Goal: Task Accomplishment & Management: Use online tool/utility

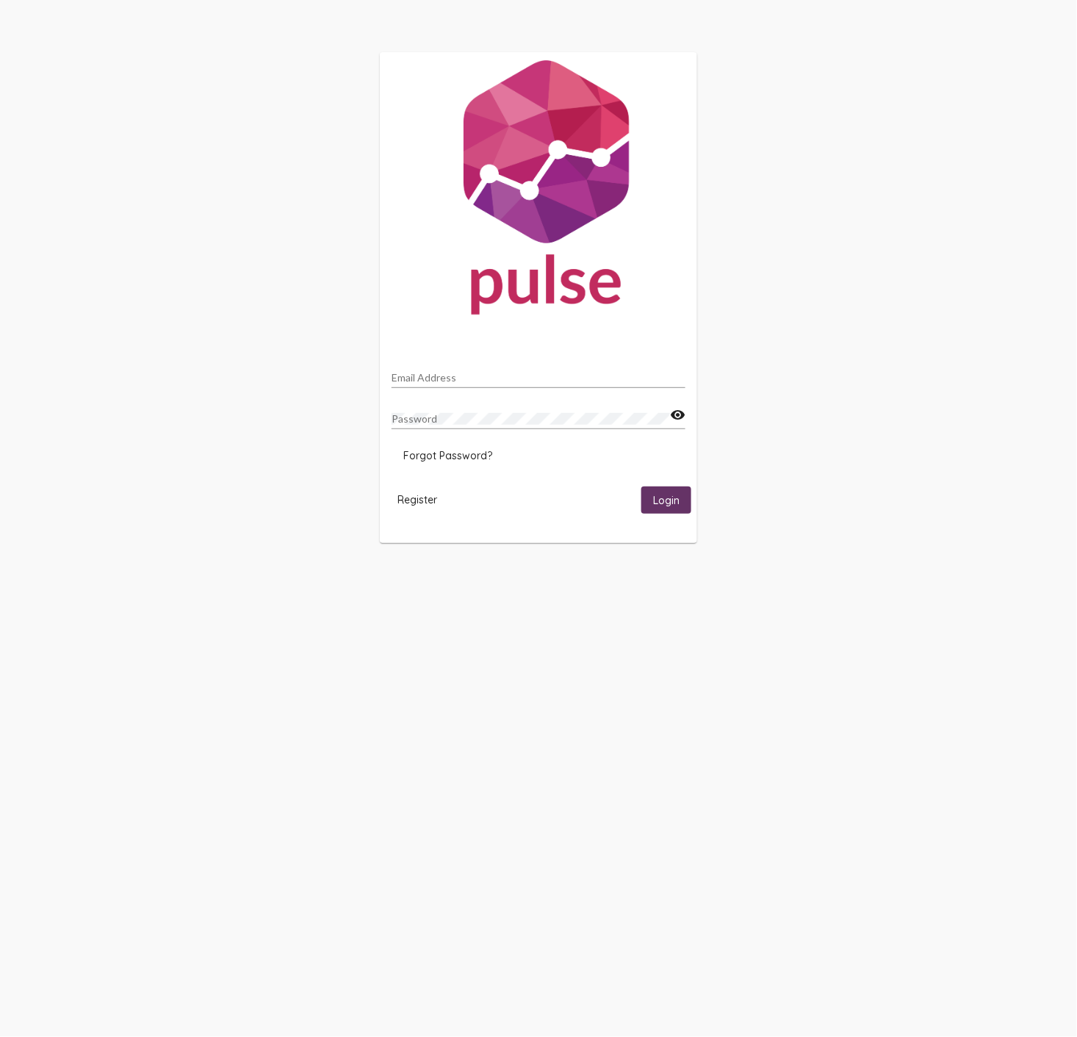
click at [436, 373] on input "Email Address" at bounding box center [539, 378] width 294 height 12
type input "[PERSON_NAME][EMAIL_ADDRESS][DOMAIN_NAME]"
click at [661, 500] on span "Login" at bounding box center [666, 500] width 26 height 13
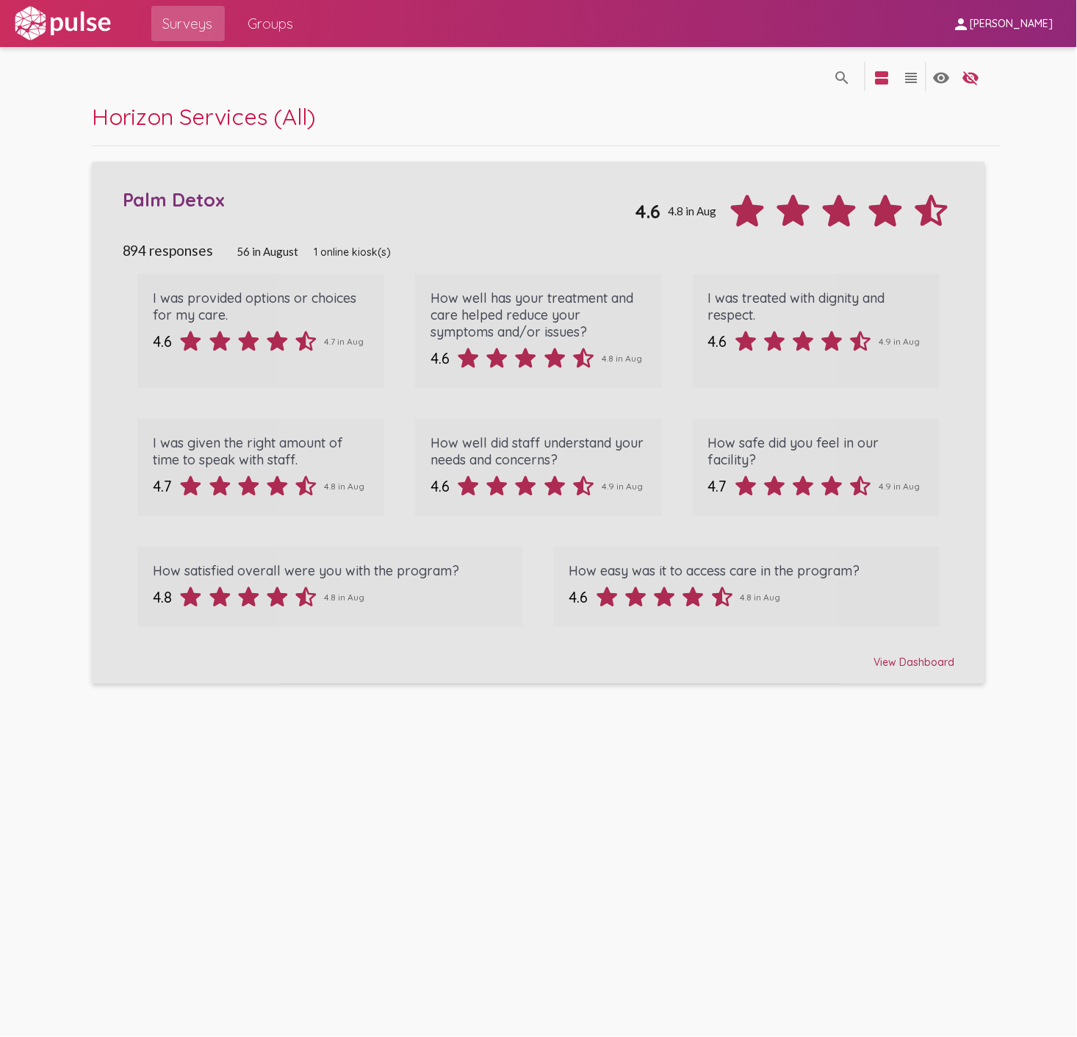
click at [919, 659] on div "View Dashboard" at bounding box center [539, 655] width 833 height 26
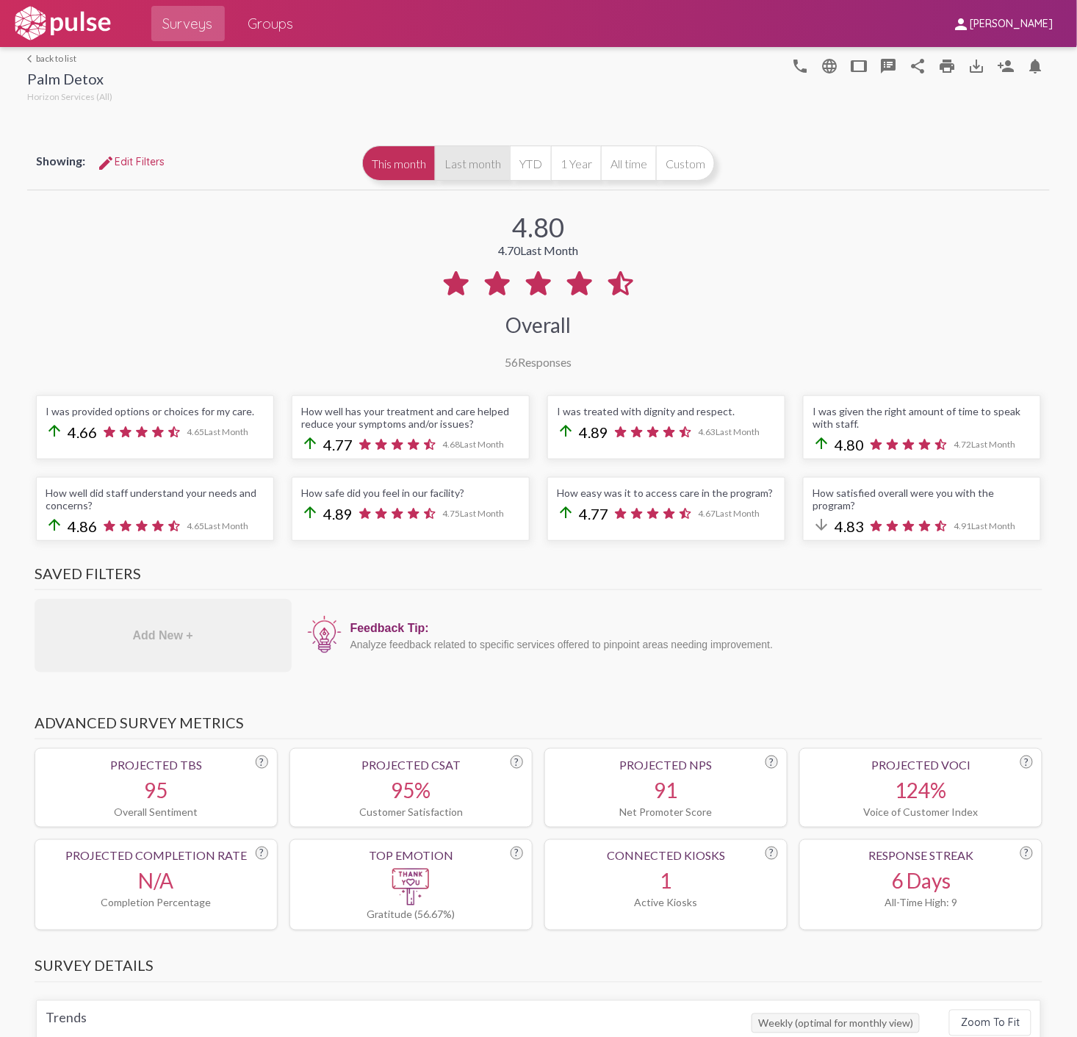
click at [458, 160] on button "Last month" at bounding box center [472, 162] width 75 height 35
click at [129, 162] on span "edit Edit Filters" at bounding box center [131, 161] width 68 height 13
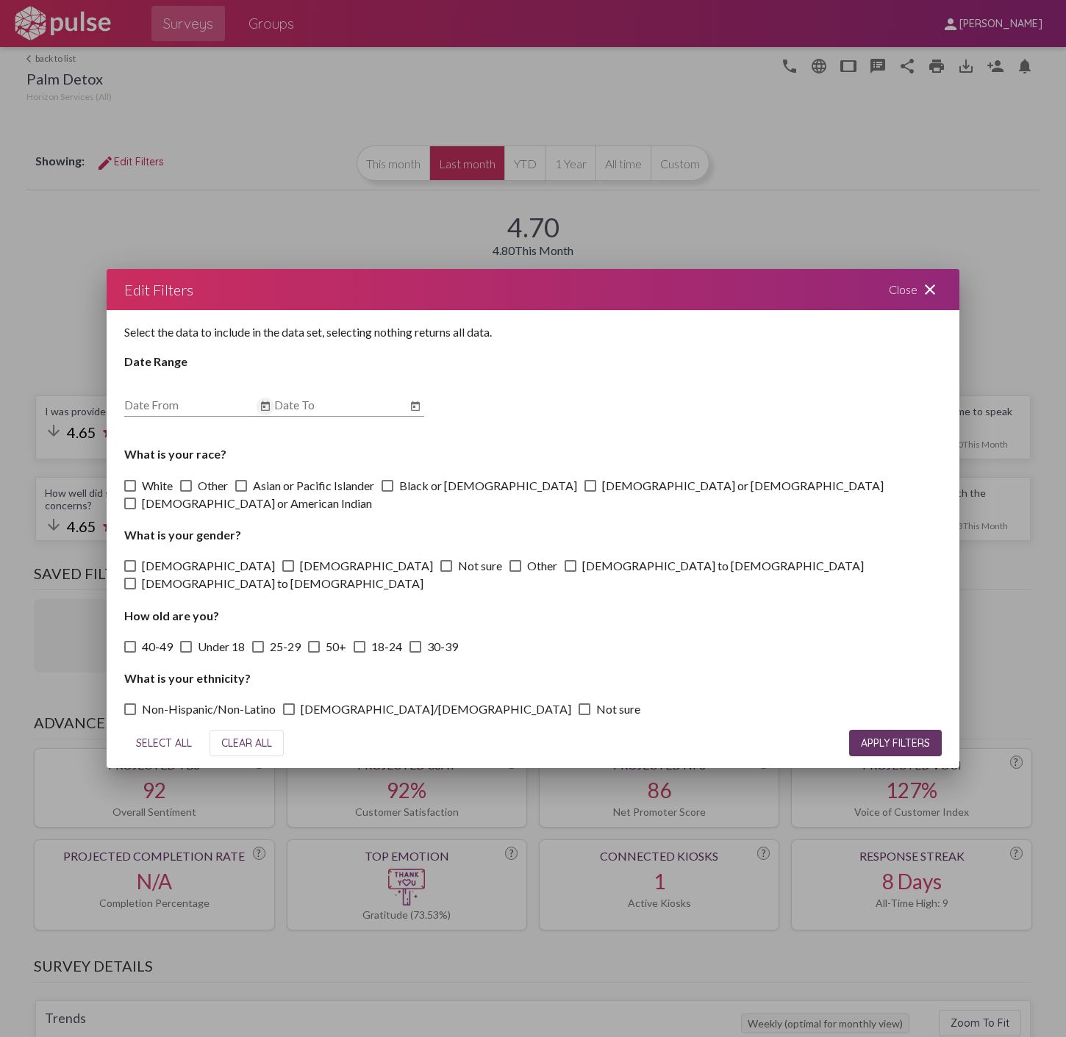
click at [261, 415] on icon "Open calendar" at bounding box center [265, 407] width 12 height 18
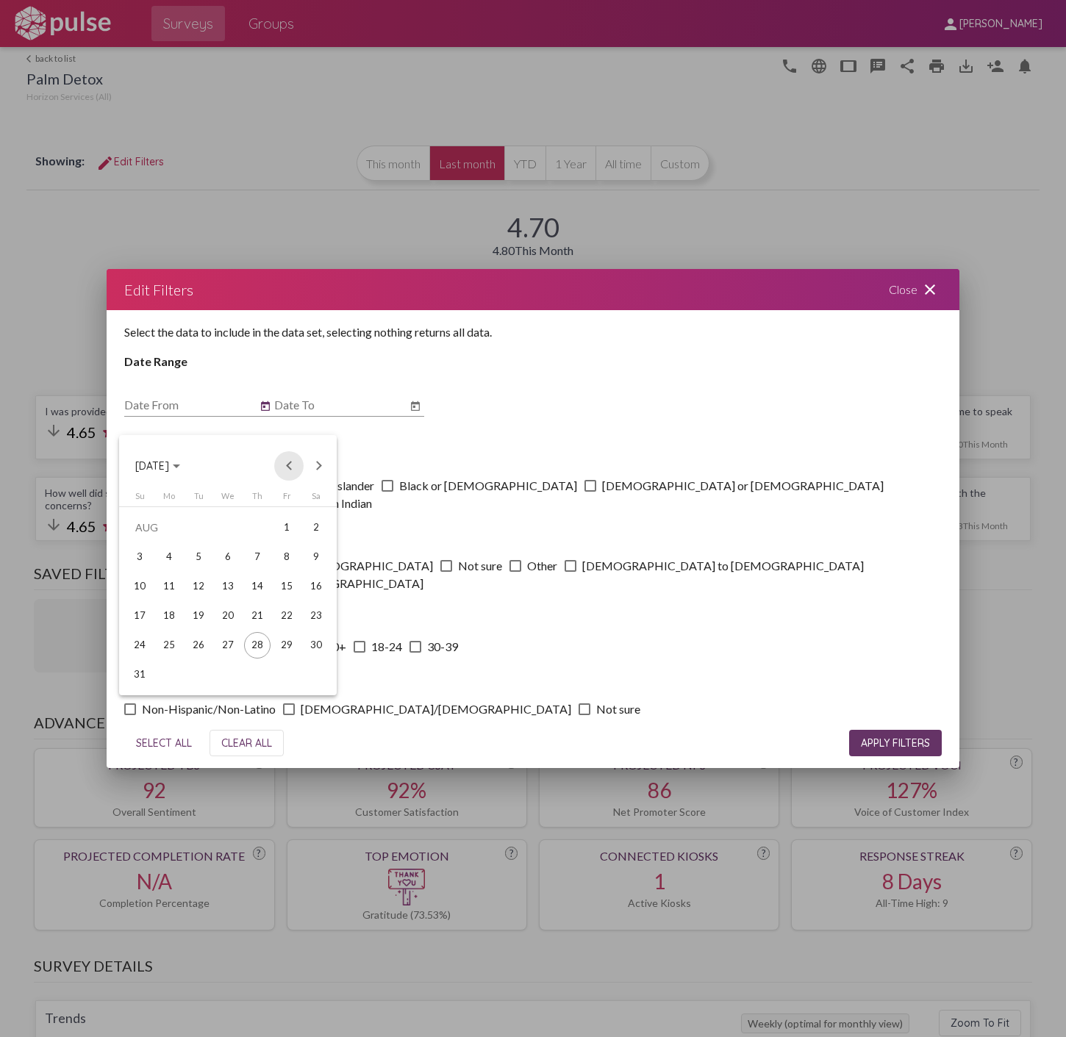
click at [288, 467] on button "Previous month" at bounding box center [288, 465] width 29 height 29
click at [197, 554] on div "1" at bounding box center [198, 557] width 26 height 26
type input "[DATE]"
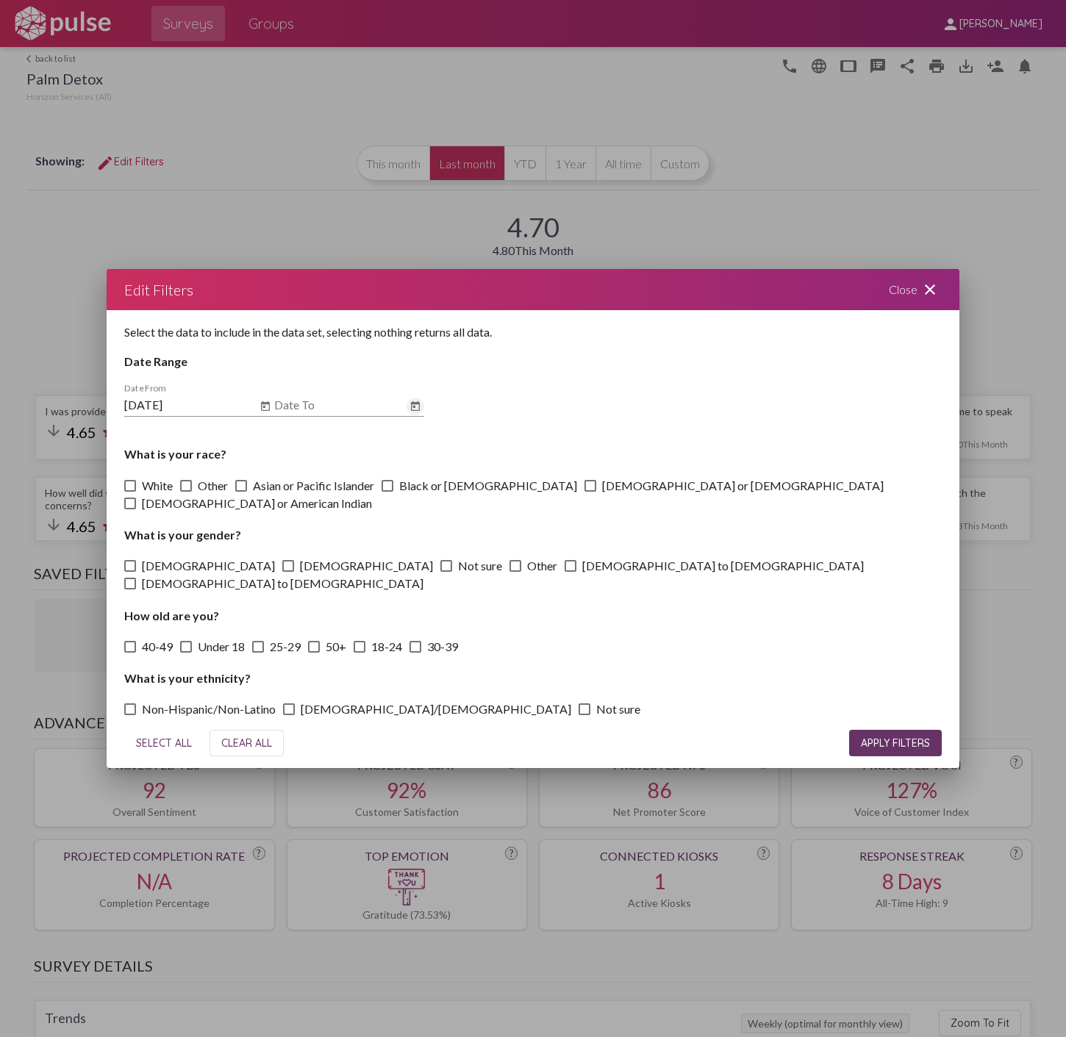
click at [409, 415] on icon "Open calendar" at bounding box center [415, 407] width 12 height 18
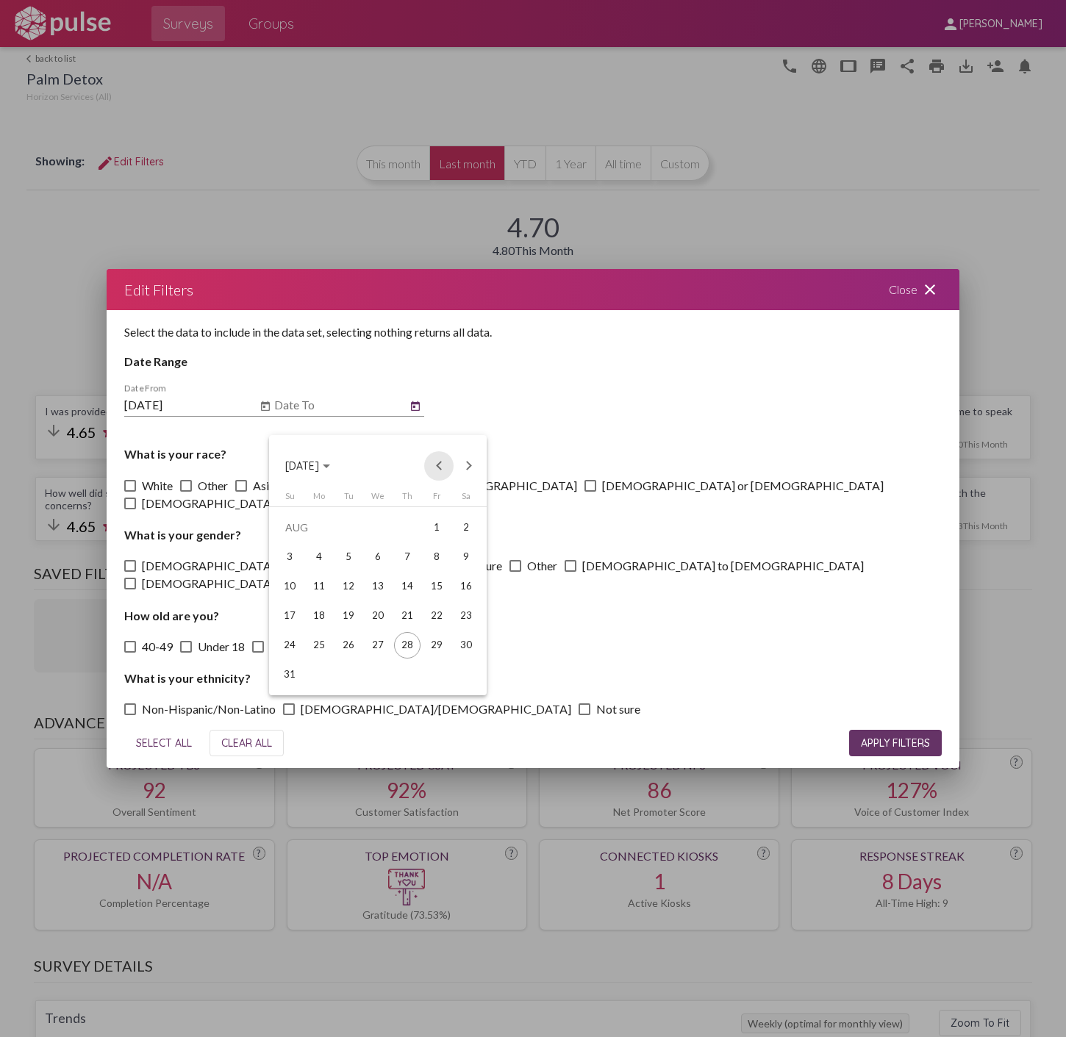
click at [437, 459] on button "Previous month" at bounding box center [438, 465] width 29 height 29
click at [412, 676] on div "31" at bounding box center [407, 674] width 26 height 26
type input "[DATE]"
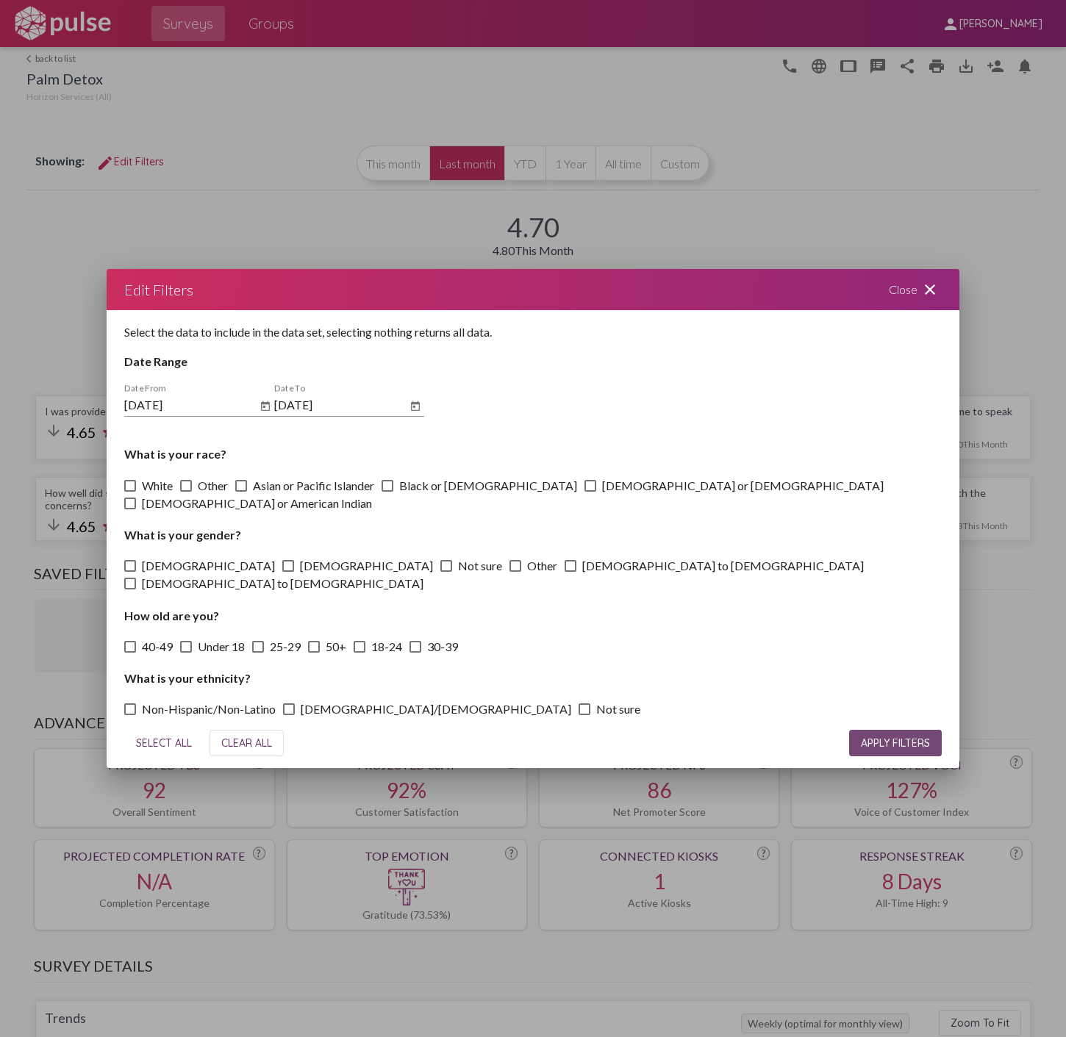
click at [894, 730] on button "APPLY FILTERS" at bounding box center [895, 743] width 93 height 26
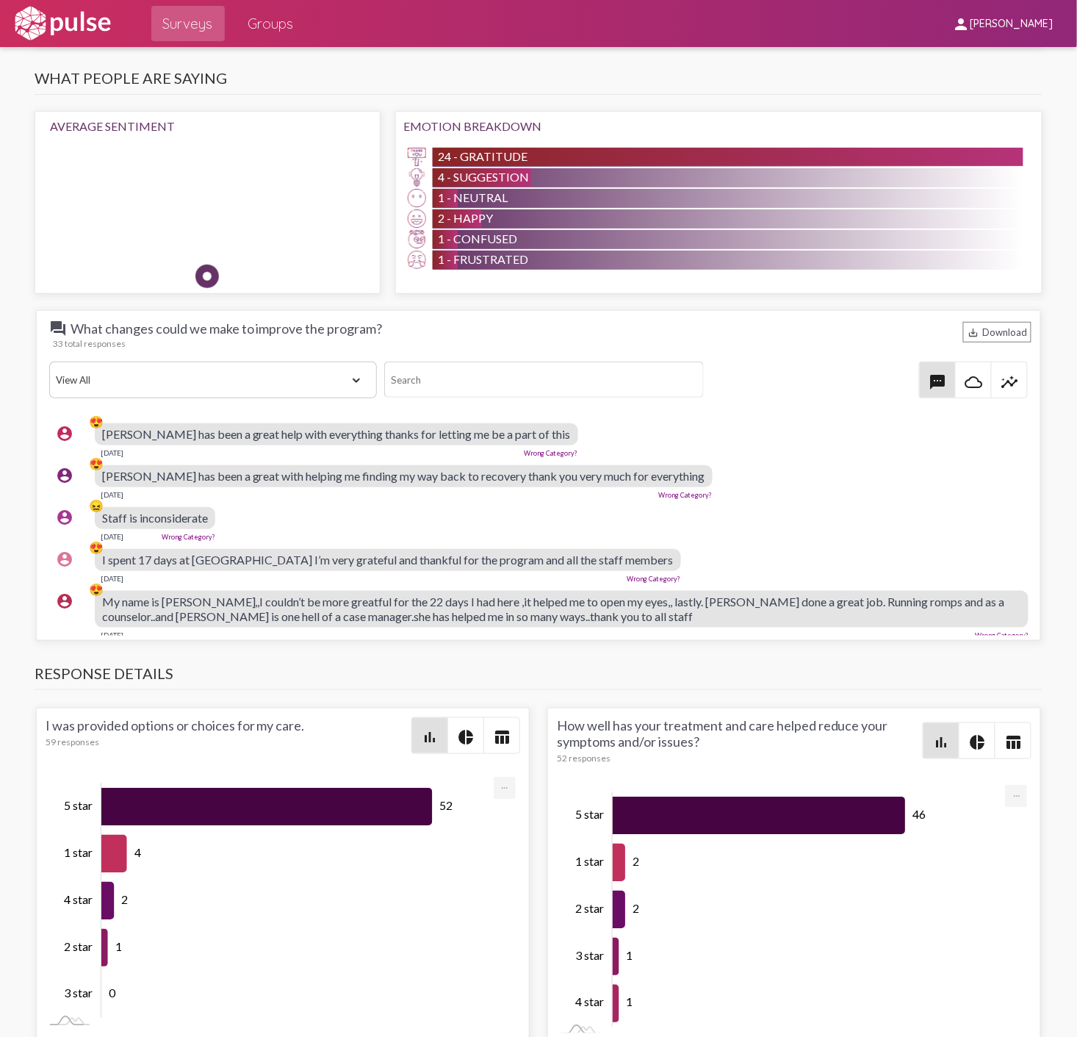
scroll to position [1633, 0]
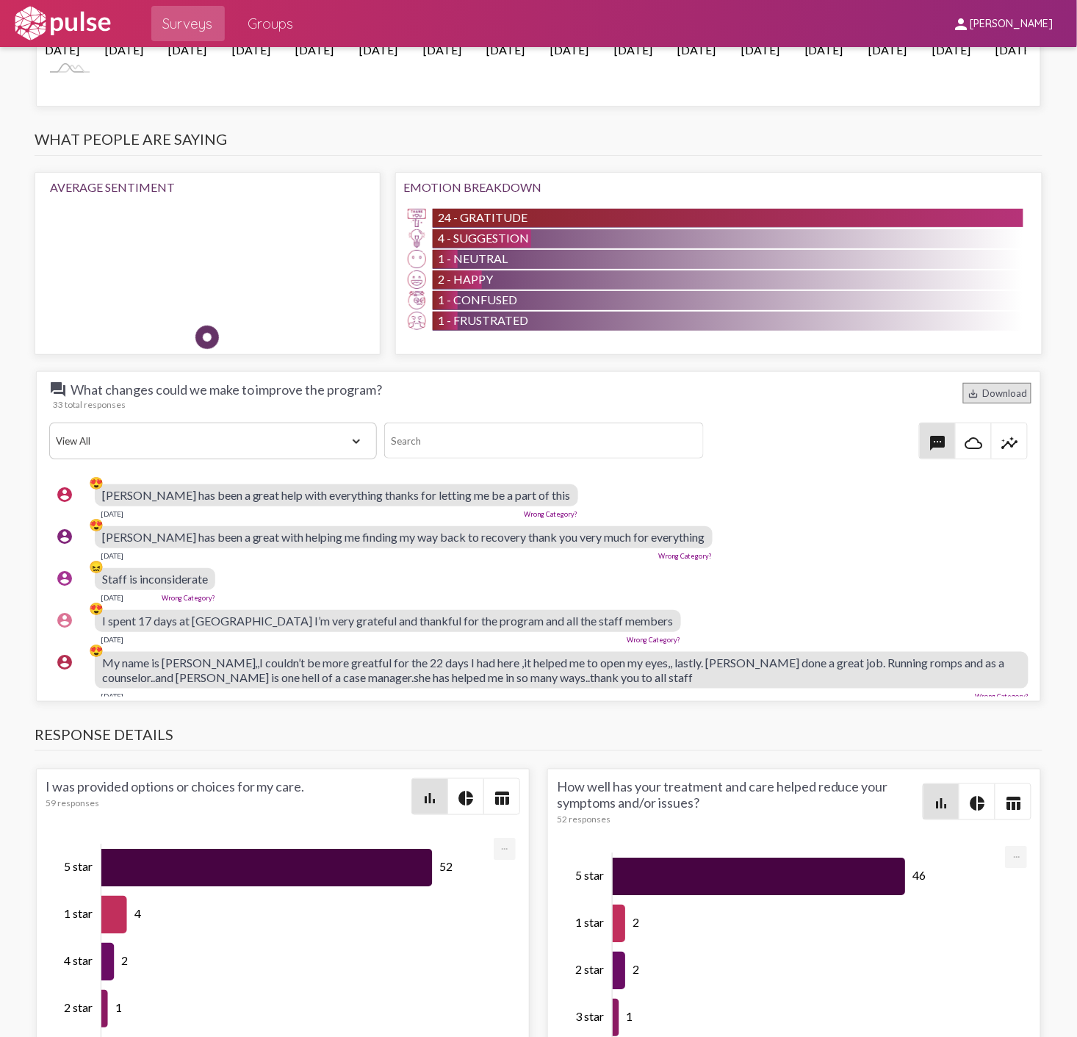
click at [980, 394] on div "save_alt Download" at bounding box center [997, 393] width 68 height 21
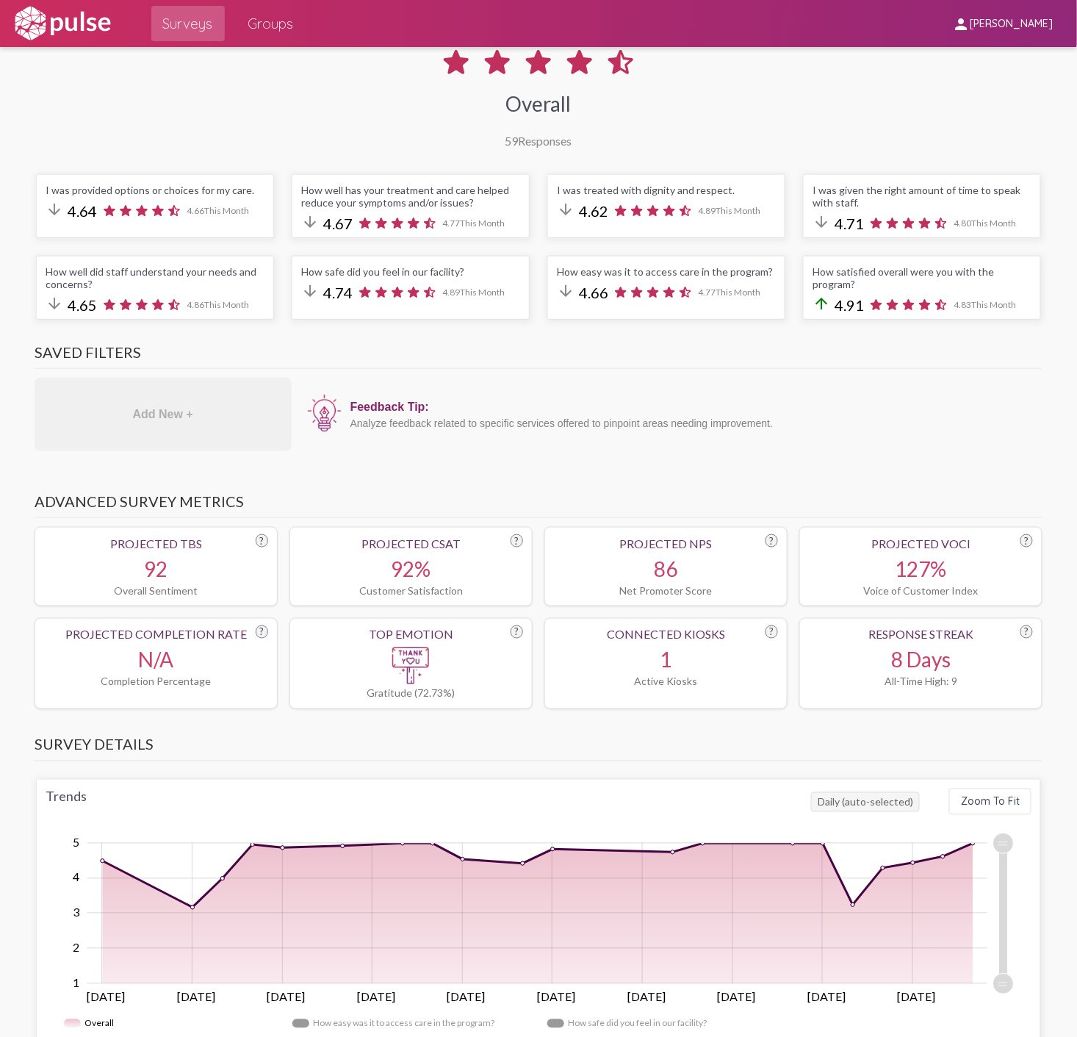
scroll to position [0, 0]
